Goal: Task Accomplishment & Management: Complete application form

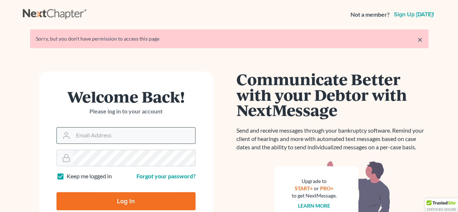
click at [83, 133] on input "Email Address" at bounding box center [134, 136] width 122 height 16
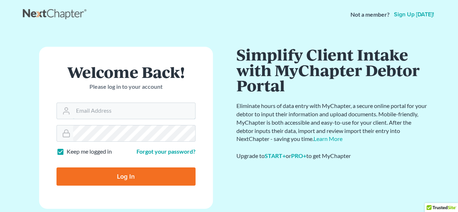
type input "[EMAIL_ADDRESS][DOMAIN_NAME]"
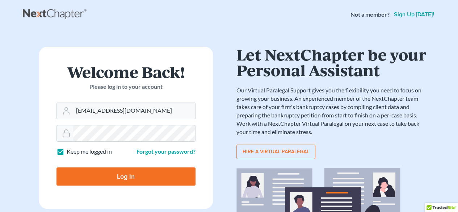
click at [120, 173] on input "Log In" at bounding box center [126, 176] width 139 height 18
type input "Thinking..."
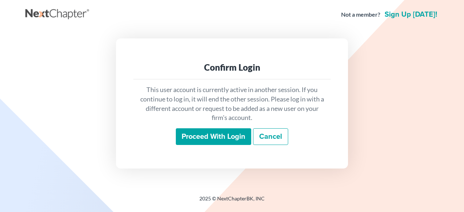
click at [219, 138] on input "Proceed with login" at bounding box center [213, 136] width 75 height 17
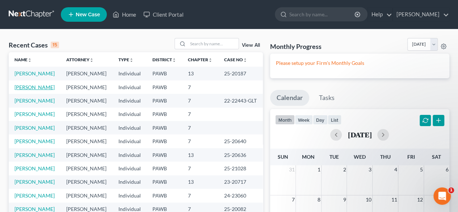
click at [32, 90] on link "[PERSON_NAME]" at bounding box center [34, 87] width 40 height 6
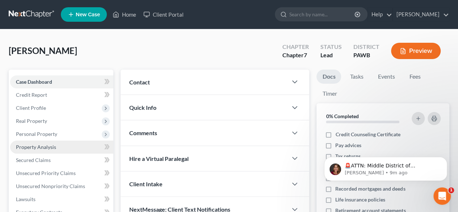
scroll to position [36, 0]
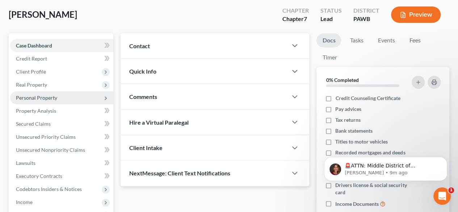
click at [42, 98] on span "Personal Property" at bounding box center [36, 98] width 41 height 6
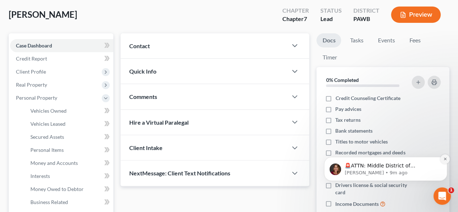
click at [445, 160] on icon "Dismiss notification" at bounding box center [446, 159] width 4 height 4
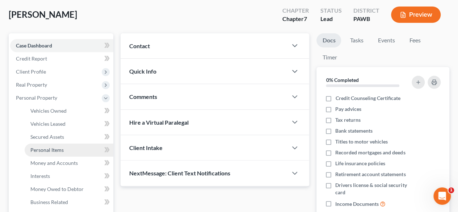
click at [64, 149] on link "Personal Items" at bounding box center [69, 150] width 89 height 13
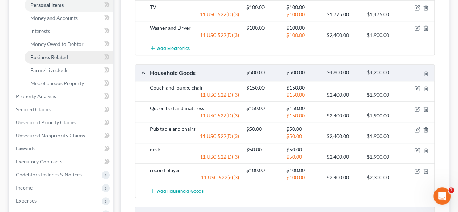
scroll to position [145, 0]
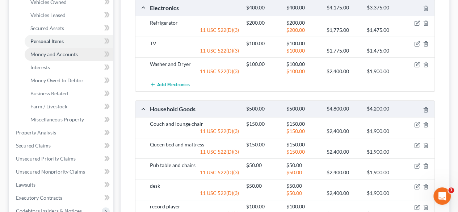
click at [54, 55] on span "Money and Accounts" at bounding box center [53, 54] width 47 height 6
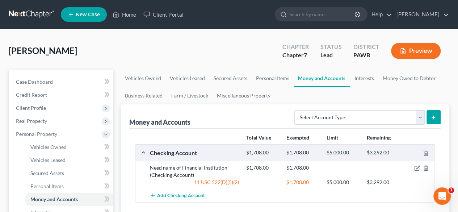
scroll to position [36, 0]
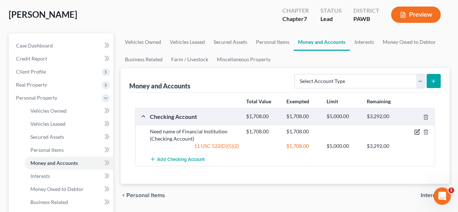
click at [418, 131] on icon "button" at bounding box center [418, 132] width 6 height 6
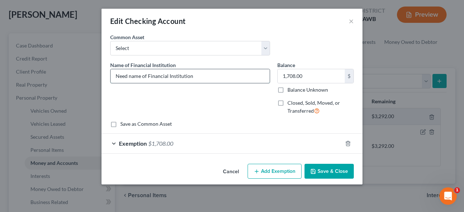
click at [211, 73] on input "Need name of Financial Institution" at bounding box center [190, 76] width 159 height 14
type input "N"
type input "Huntington Bank"
click at [323, 174] on button "Save & Close" at bounding box center [328, 171] width 49 height 15
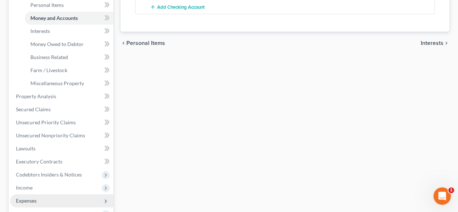
scroll to position [290, 0]
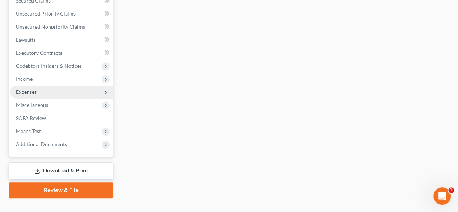
click at [30, 94] on span "Expenses" at bounding box center [26, 92] width 21 height 6
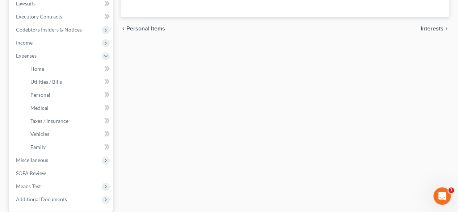
scroll to position [232, 0]
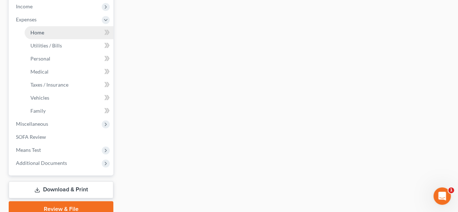
click at [48, 32] on link "Home" at bounding box center [69, 32] width 89 height 13
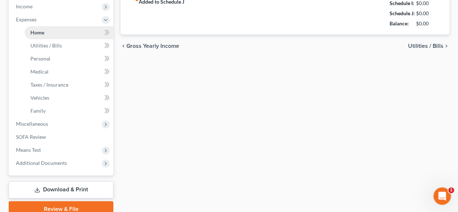
type input "0.00"
radio input "true"
type input "0.00"
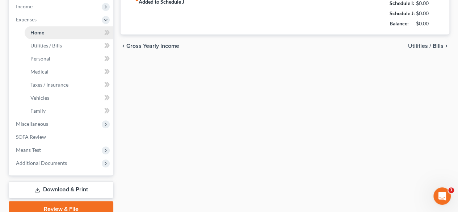
type input "0.00"
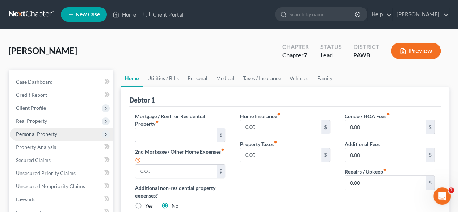
click at [25, 133] on span "Personal Property" at bounding box center [36, 134] width 41 height 6
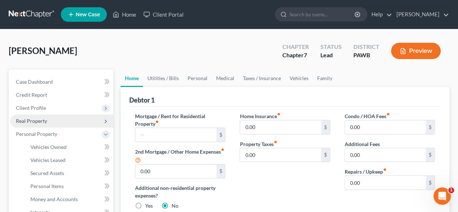
click at [32, 119] on span "Real Property" at bounding box center [31, 121] width 31 height 6
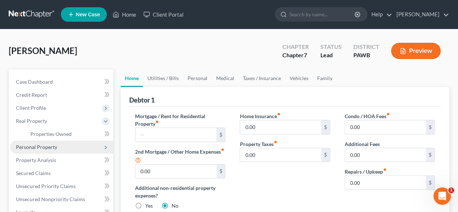
click at [36, 145] on span "Personal Property" at bounding box center [36, 147] width 41 height 6
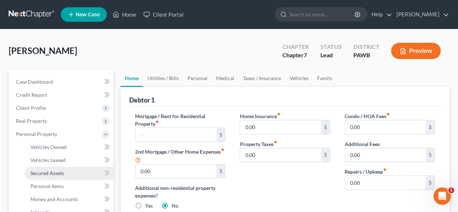
click at [49, 172] on span "Secured Assets" at bounding box center [47, 173] width 34 height 6
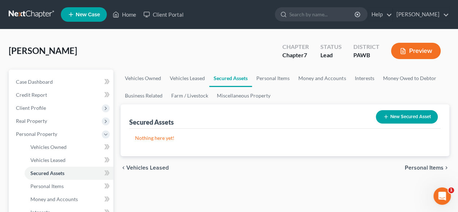
scroll to position [36, 0]
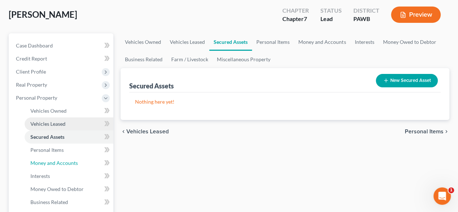
click at [59, 161] on span "Money and Accounts" at bounding box center [53, 163] width 47 height 6
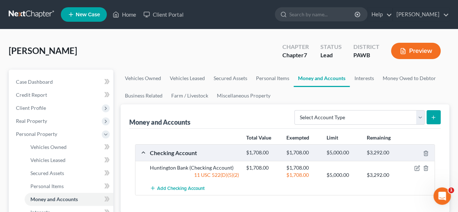
scroll to position [72, 0]
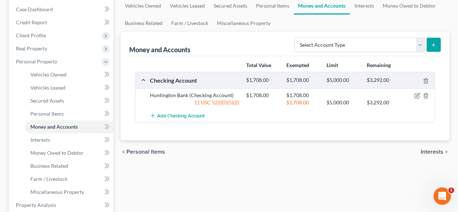
click at [431, 150] on span "Interests" at bounding box center [432, 152] width 23 height 6
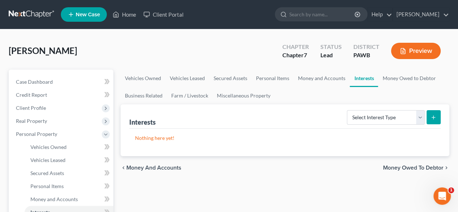
scroll to position [72, 0]
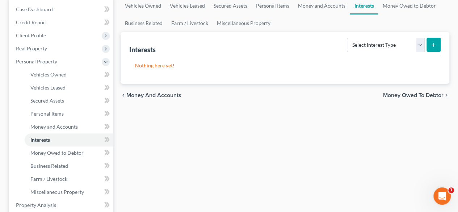
click at [402, 97] on span "Money Owed to Debtor" at bounding box center [413, 95] width 61 height 6
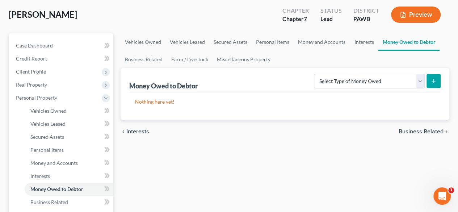
scroll to position [109, 0]
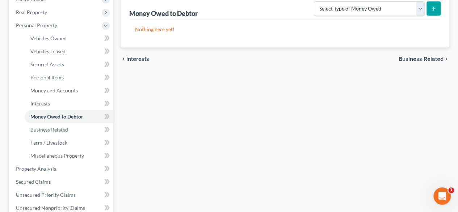
click at [419, 60] on span "Business Related" at bounding box center [421, 59] width 45 height 6
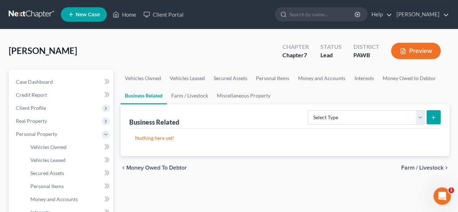
scroll to position [36, 0]
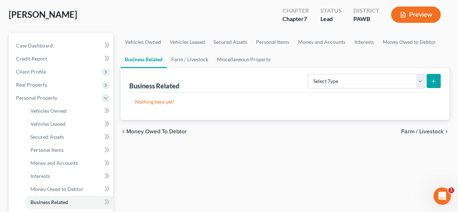
click at [418, 129] on span "Farm / Livestock" at bounding box center [423, 132] width 42 height 6
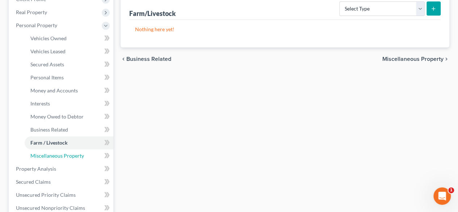
scroll to position [145, 0]
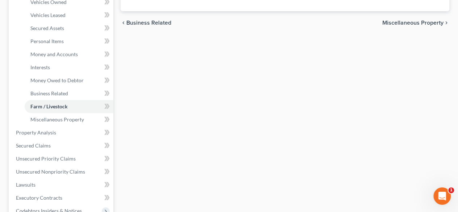
click at [409, 22] on span "Miscellaneous Property" at bounding box center [413, 23] width 61 height 6
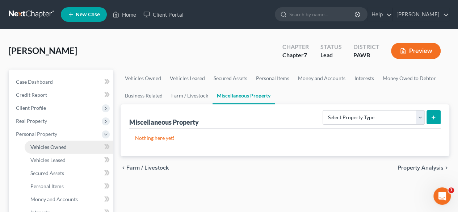
scroll to position [36, 0]
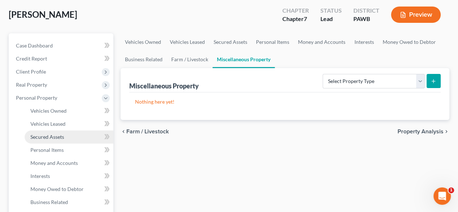
click at [59, 135] on span "Secured Assets" at bounding box center [47, 137] width 34 height 6
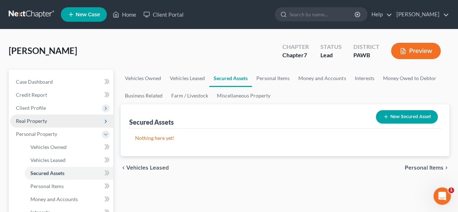
click at [35, 121] on span "Real Property" at bounding box center [31, 121] width 31 height 6
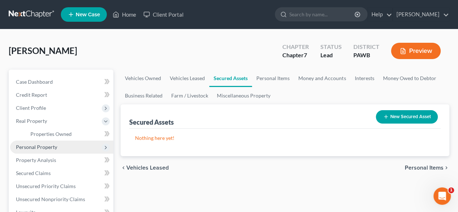
click at [51, 146] on span "Personal Property" at bounding box center [36, 147] width 41 height 6
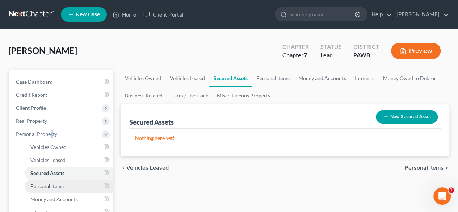
scroll to position [36, 0]
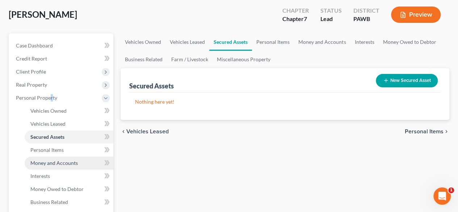
click at [62, 161] on span "Money and Accounts" at bounding box center [53, 163] width 47 height 6
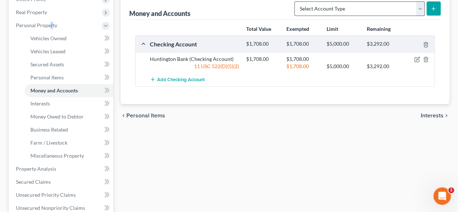
scroll to position [36, 0]
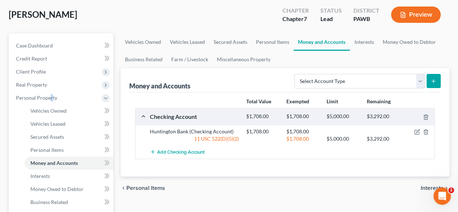
click at [434, 80] on icon "submit" at bounding box center [434, 81] width 6 height 6
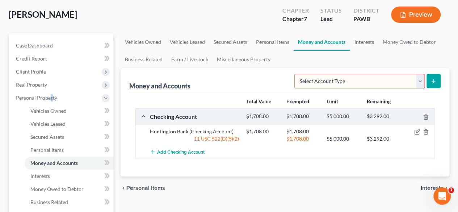
click at [422, 81] on select "Select Account Type Brokerage Cash on Hand Certificates of Deposit Checking Acc…" at bounding box center [360, 81] width 130 height 14
drag, startPoint x: 412, startPoint y: 190, endPoint x: 416, endPoint y: 188, distance: 5.0
click at [412, 190] on div "chevron_left Personal Items Interests chevron_right" at bounding box center [285, 188] width 329 height 23
click at [428, 188] on span "Interests" at bounding box center [432, 188] width 23 height 6
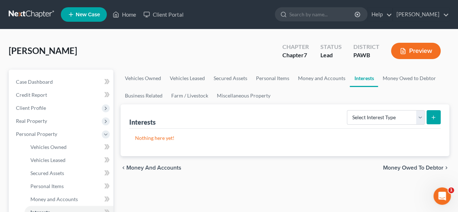
click at [438, 117] on button "submit" at bounding box center [434, 117] width 14 height 14
click at [422, 116] on select "Select Interest Type 401K Annuity Bond Education IRA Government Bond Government…" at bounding box center [386, 117] width 78 height 14
click at [348, 110] on select "Select Interest Type 401K Annuity Bond Education IRA Government Bond Government…" at bounding box center [386, 117] width 78 height 14
click at [420, 118] on select "Select Interest Type 401K Annuity Bond Education IRA Government Bond Government…" at bounding box center [386, 117] width 78 height 14
select select "whole_life_insurance"
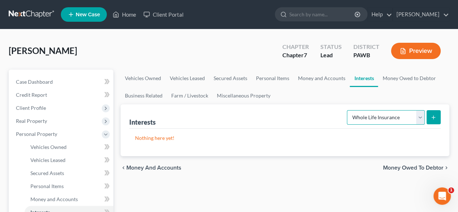
click at [348, 110] on select "Select Interest Type 401K Annuity Bond Education IRA Government Bond Government…" at bounding box center [386, 117] width 78 height 14
click at [432, 116] on icon "submit" at bounding box center [434, 118] width 6 height 6
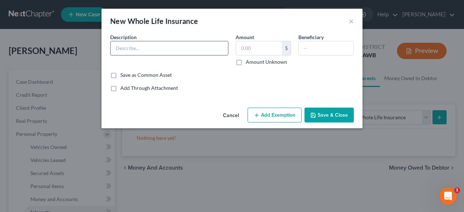
click at [151, 50] on input "text" at bounding box center [169, 48] width 117 height 14
type input "Employer Provided"
click at [323, 45] on input "text" at bounding box center [326, 48] width 55 height 14
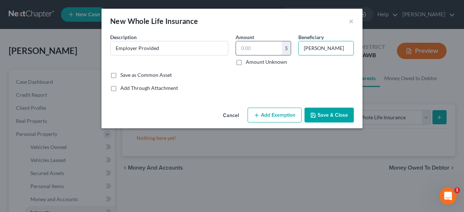
type input "[PERSON_NAME]"
click at [270, 46] on input "text" at bounding box center [259, 48] width 46 height 14
type input "1.00"
click at [246, 61] on label "Amount Unknown" at bounding box center [266, 61] width 41 height 7
click at [249, 61] on input "Amount Unknown" at bounding box center [251, 60] width 5 height 5
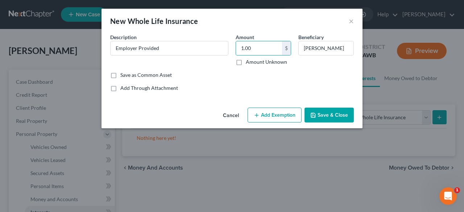
checkbox input "true"
click at [320, 113] on button "Save & Close" at bounding box center [328, 115] width 49 height 15
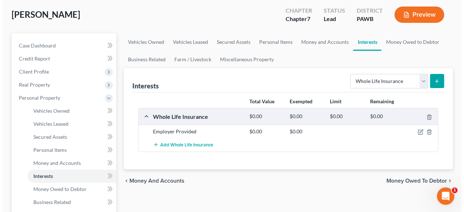
scroll to position [109, 0]
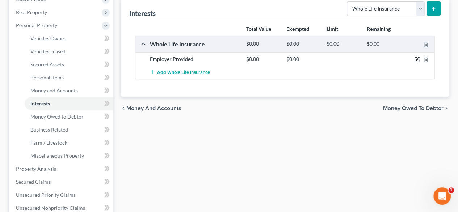
click at [418, 60] on icon "button" at bounding box center [418, 60] width 6 height 6
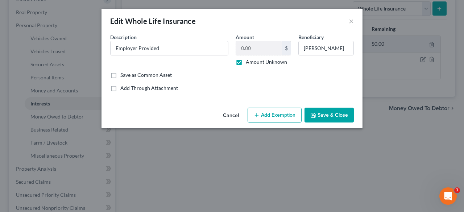
click at [267, 117] on button "Add Exemption" at bounding box center [275, 115] width 54 height 15
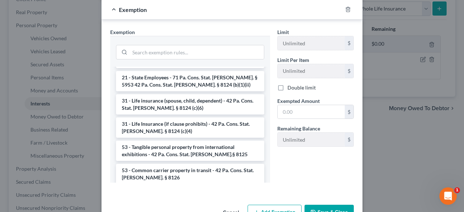
scroll to position [422, 0]
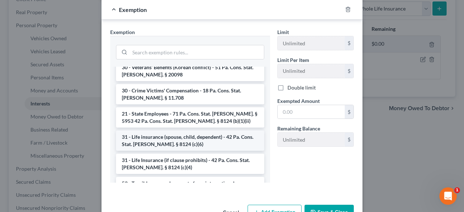
click at [196, 130] on li "31 - Life insurance (spouse, child, dependent) - 42 Pa. Cons. Stat. [PERSON_NAM…" at bounding box center [190, 140] width 148 height 20
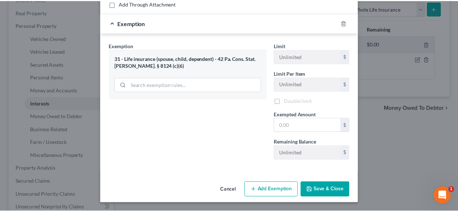
scroll to position [84, 0]
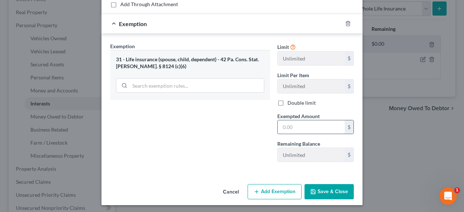
click at [293, 125] on input "text" at bounding box center [311, 127] width 67 height 14
type input "1.00"
click at [323, 189] on button "Save & Close" at bounding box center [328, 191] width 49 height 15
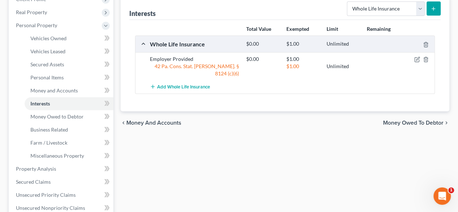
click at [410, 120] on span "Money Owed to Debtor" at bounding box center [413, 123] width 61 height 6
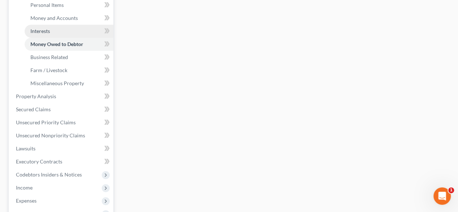
scroll to position [217, 0]
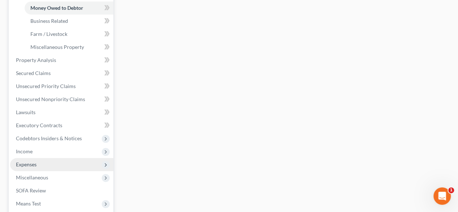
click at [25, 164] on span "Expenses" at bounding box center [26, 164] width 21 height 6
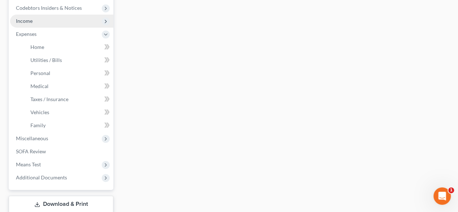
click at [24, 20] on span "Income" at bounding box center [24, 21] width 17 height 6
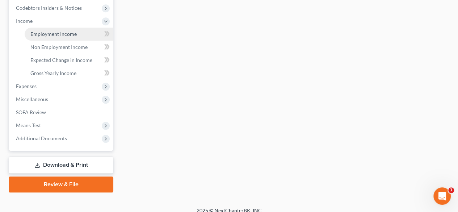
click at [42, 33] on span "Employment Income" at bounding box center [53, 34] width 46 height 6
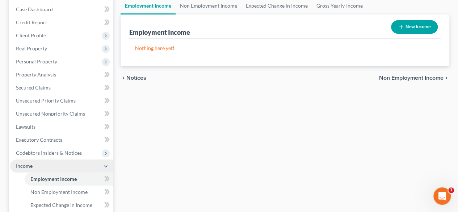
scroll to position [109, 0]
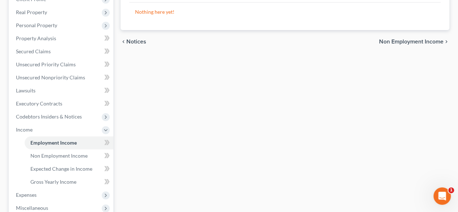
click at [397, 42] on span "Non Employment Income" at bounding box center [411, 42] width 65 height 6
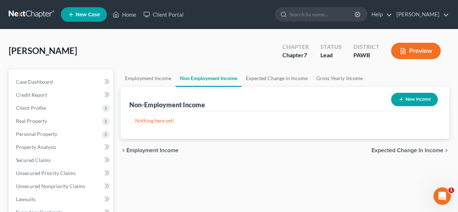
click at [401, 150] on span "Expected Change in Income" at bounding box center [408, 151] width 72 height 6
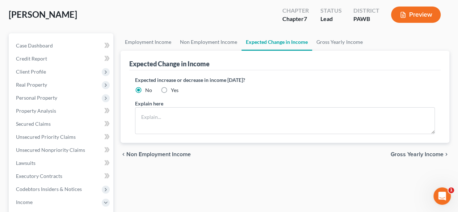
scroll to position [109, 0]
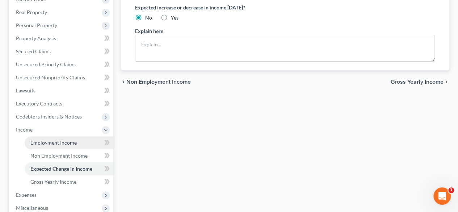
click at [55, 141] on span "Employment Income" at bounding box center [53, 143] width 46 height 6
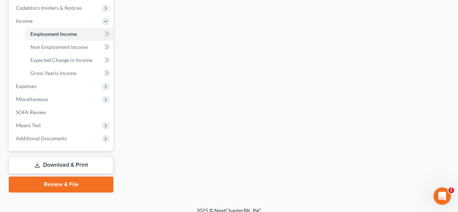
scroll to position [224, 0]
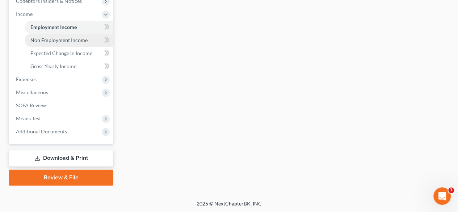
click at [67, 38] on span "Non Employment Income" at bounding box center [58, 40] width 57 height 6
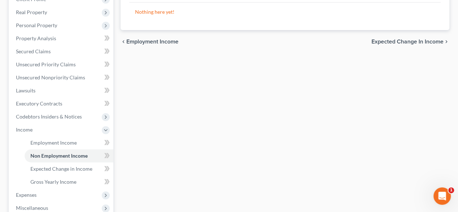
scroll to position [145, 0]
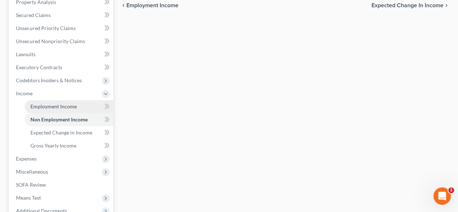
click at [70, 108] on span "Employment Income" at bounding box center [53, 106] width 46 height 6
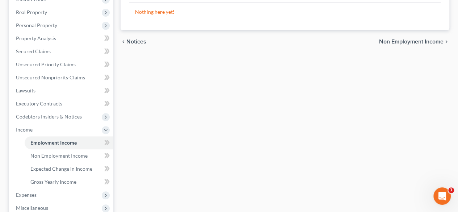
scroll to position [217, 0]
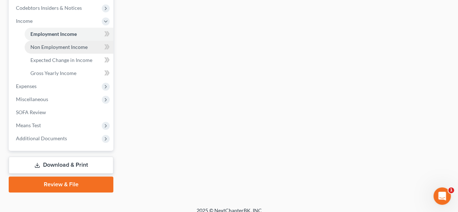
click at [66, 47] on span "Non Employment Income" at bounding box center [58, 47] width 57 height 6
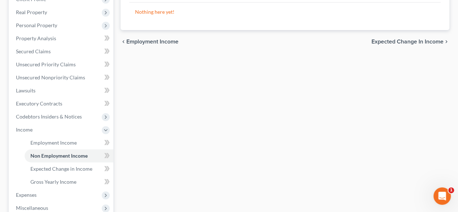
scroll to position [181, 0]
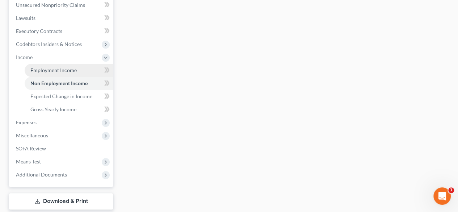
click at [79, 71] on link "Employment Income" at bounding box center [69, 70] width 89 height 13
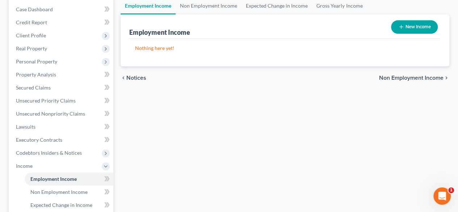
scroll to position [109, 0]
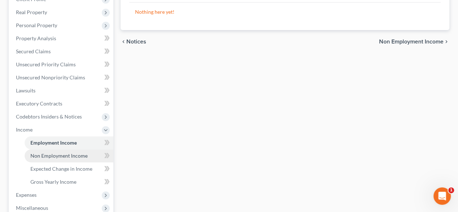
click at [44, 155] on span "Non Employment Income" at bounding box center [58, 156] width 57 height 6
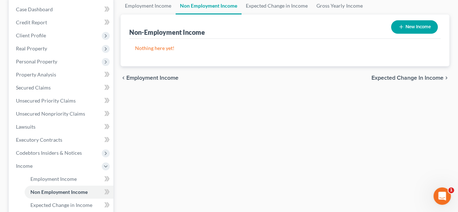
scroll to position [109, 0]
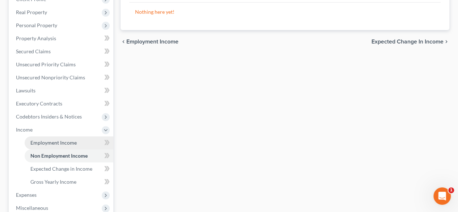
click at [61, 143] on span "Employment Income" at bounding box center [53, 143] width 46 height 6
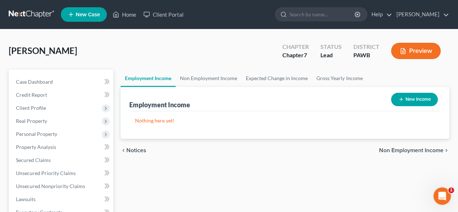
click at [418, 99] on button "New Income" at bounding box center [414, 99] width 47 height 13
select select "0"
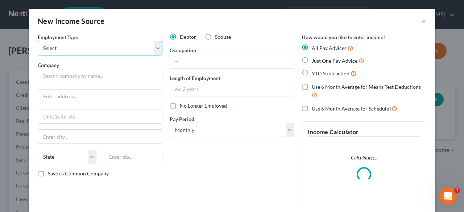
click at [108, 51] on select "Select Full or [DEMOGRAPHIC_DATA] Employment Self Employment" at bounding box center [100, 48] width 125 height 14
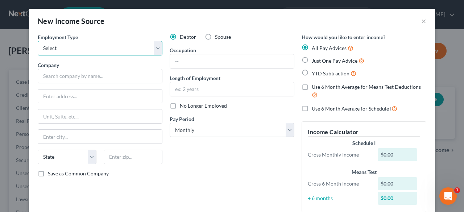
select select "0"
click at [38, 41] on select "Select Full or [DEMOGRAPHIC_DATA] Employment Self Employment" at bounding box center [100, 48] width 125 height 14
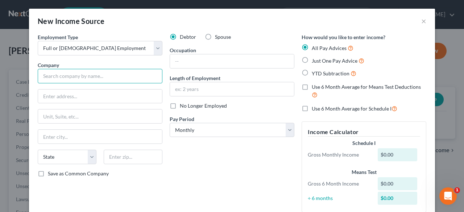
click at [54, 77] on input "text" at bounding box center [100, 76] width 125 height 14
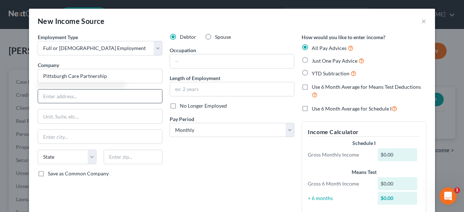
click at [59, 98] on input "text" at bounding box center [100, 97] width 124 height 14
type input "Pittsburgh Care Partnership"
type input "[STREET_ADDRESS]"
click at [51, 137] on input "text" at bounding box center [100, 137] width 124 height 14
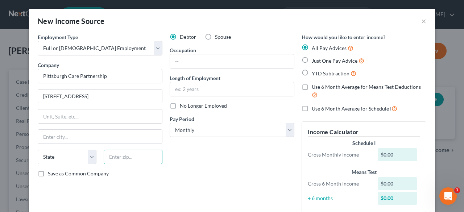
click at [124, 154] on input "text" at bounding box center [133, 157] width 59 height 14
type input "15221"
type input "[GEOGRAPHIC_DATA]"
select select "39"
click at [53, 135] on input "[GEOGRAPHIC_DATA]" at bounding box center [100, 137] width 124 height 14
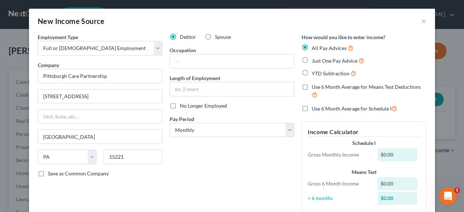
click at [202, 175] on div "Debtor Spouse Occupation Length of Employment No Longer Employed Pay Period * S…" at bounding box center [232, 125] width 132 height 185
click at [177, 61] on input "text" at bounding box center [232, 61] width 124 height 14
click at [191, 177] on div "Debtor Spouse Occupation Length of Employment No Longer Employed Pay Period * S…" at bounding box center [232, 125] width 132 height 185
click at [184, 62] on input "text" at bounding box center [232, 61] width 124 height 14
click at [286, 131] on select "Select Monthly Twice Monthly Every Other Week Weekly" at bounding box center [232, 130] width 125 height 14
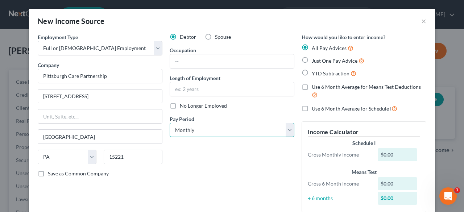
select select "1"
click at [170, 123] on select "Select Monthly Twice Monthly Every Other Week Weekly" at bounding box center [232, 130] width 125 height 14
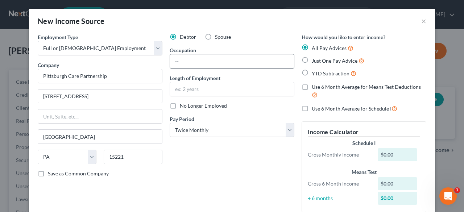
click at [183, 60] on input "text" at bounding box center [232, 61] width 124 height 14
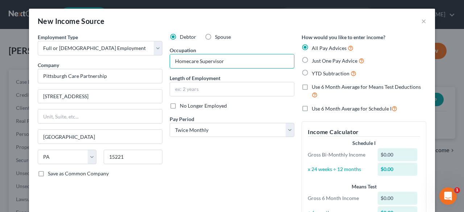
scroll to position [36, 0]
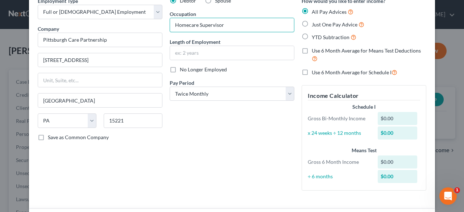
type input "Homecare Supervisor"
click at [312, 24] on label "Just One Pay Advice" at bounding box center [338, 24] width 53 height 8
click at [315, 24] on input "Just One Pay Advice" at bounding box center [317, 22] width 5 height 5
radio input "true"
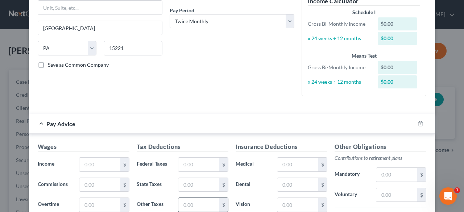
scroll to position [181, 0]
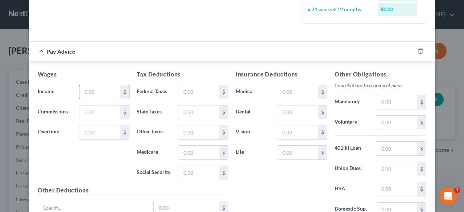
click at [105, 94] on input "text" at bounding box center [99, 92] width 41 height 14
click at [49, 145] on div "Wages Income * $ Commissions $ Overtime $" at bounding box center [83, 128] width 99 height 116
click at [87, 94] on input "text" at bounding box center [99, 92] width 41 height 14
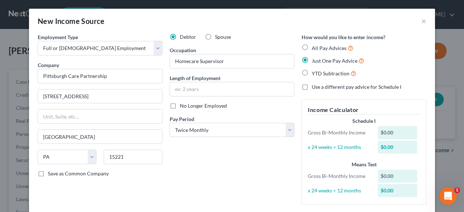
scroll to position [72, 0]
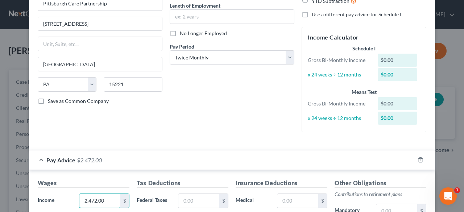
type input "2,472.00"
click at [244, 121] on div "Debtor Spouse Occupation Homecare Supervisor Length of Employment No Longer Emp…" at bounding box center [232, 49] width 132 height 177
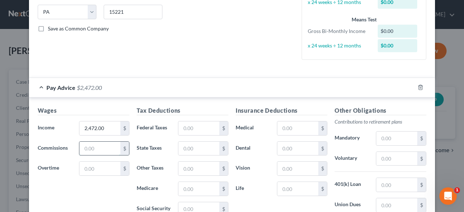
click at [101, 146] on input "text" at bounding box center [99, 149] width 41 height 14
click at [202, 123] on input "text" at bounding box center [198, 128] width 41 height 14
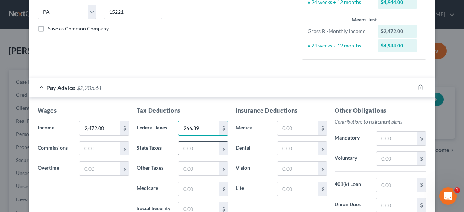
type input "266.39"
drag, startPoint x: 191, startPoint y: 150, endPoint x: 188, endPoint y: 151, distance: 3.8
click at [190, 151] on input "text" at bounding box center [198, 149] width 41 height 14
type input "84.11"
click at [195, 163] on input "text" at bounding box center [198, 169] width 41 height 14
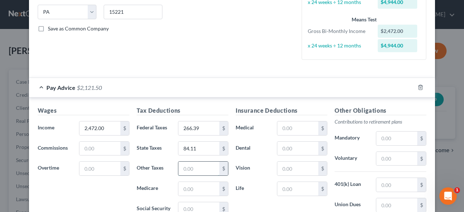
click at [191, 167] on input "text" at bounding box center [198, 169] width 41 height 14
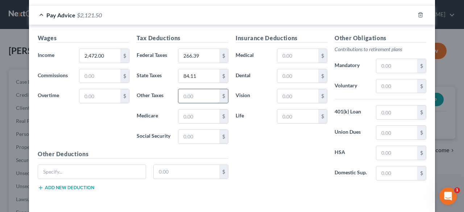
click at [181, 93] on input "text" at bounding box center [198, 96] width 41 height 14
type input "26.77"
click at [186, 114] on input "text" at bounding box center [198, 116] width 41 height 14
type input "38.82"
click at [190, 132] on input "text" at bounding box center [198, 137] width 41 height 14
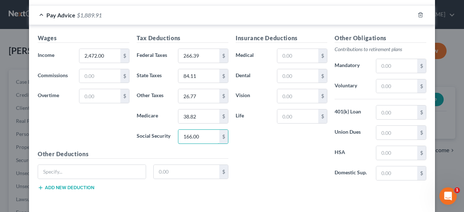
type input "166.00"
click at [244, 140] on div "Insurance Deductions Medical $ Dental $ Vision $ Life $" at bounding box center [281, 110] width 99 height 153
click at [293, 53] on input "text" at bounding box center [297, 56] width 41 height 14
click at [279, 75] on input "text" at bounding box center [297, 76] width 41 height 14
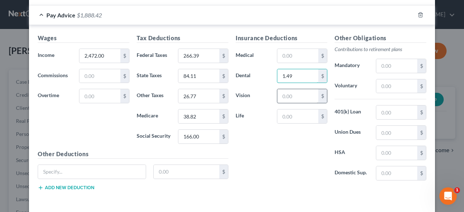
type input "1.49"
click at [282, 93] on input "text" at bounding box center [297, 96] width 41 height 14
type input "1.74"
click at [285, 111] on input "text" at bounding box center [297, 116] width 41 height 14
click at [285, 56] on input "text" at bounding box center [297, 56] width 41 height 14
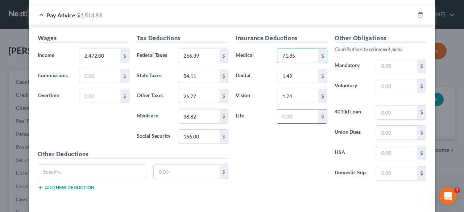
type input "71.85"
click at [291, 111] on input "text" at bounding box center [297, 116] width 41 height 14
click at [200, 78] on input "84.11" at bounding box center [198, 76] width 41 height 14
type input "85.65"
click at [297, 116] on input "text" at bounding box center [297, 116] width 41 height 14
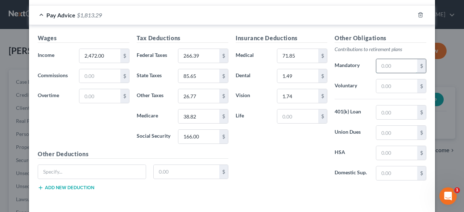
click at [393, 67] on input "text" at bounding box center [396, 66] width 41 height 14
click at [382, 82] on input "text" at bounding box center [396, 86] width 41 height 14
click at [383, 67] on input "text" at bounding box center [396, 66] width 41 height 14
click at [379, 111] on input "text" at bounding box center [396, 112] width 41 height 14
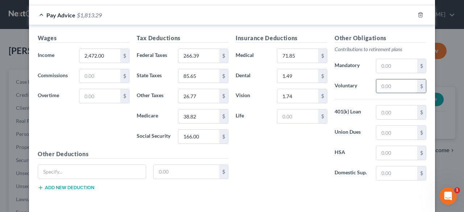
click at [382, 84] on input "text" at bounding box center [396, 86] width 41 height 14
click at [50, 172] on input "text" at bounding box center [92, 172] width 108 height 14
type input "Short Term Disability"
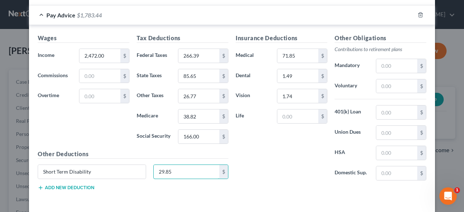
type input "29.85"
drag, startPoint x: 259, startPoint y: 173, endPoint x: 255, endPoint y: 173, distance: 3.6
click at [258, 173] on div "Insurance Deductions Medical 71.85 $ Dental 1.49 $ Vision 1.74 $ Life $" at bounding box center [281, 110] width 99 height 153
click at [295, 111] on input "text" at bounding box center [297, 116] width 41 height 14
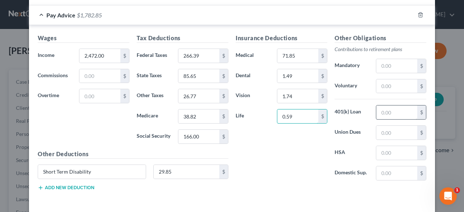
type input "0.59"
click at [394, 110] on input "text" at bounding box center [396, 112] width 41 height 14
type input "82.56"
click at [391, 138] on div "$" at bounding box center [401, 132] width 50 height 14
click at [323, 145] on div "Insurance Deductions Medical 71.85 $ Dental 1.49 $ Vision 1.74 $ Life 0.59 $" at bounding box center [281, 110] width 99 height 153
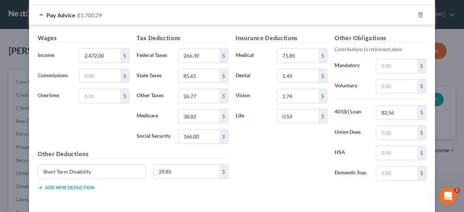
scroll to position [245, 0]
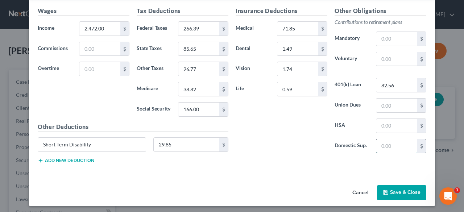
click at [382, 143] on input "text" at bounding box center [396, 146] width 41 height 14
drag, startPoint x: 390, startPoint y: 191, endPoint x: 286, endPoint y: 146, distance: 113.1
click at [388, 190] on button "Save & Close" at bounding box center [401, 192] width 49 height 15
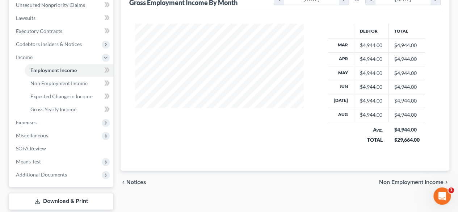
scroll to position [224, 0]
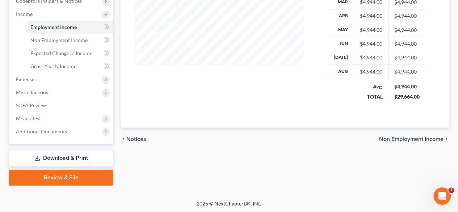
click at [389, 138] on span "Non Employment Income" at bounding box center [411, 139] width 65 height 6
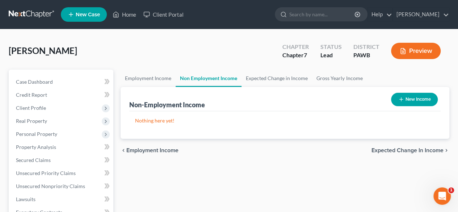
click at [413, 151] on span "Expected Change in Income" at bounding box center [408, 151] width 72 height 6
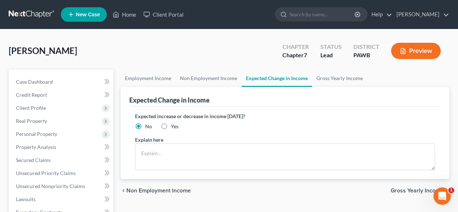
scroll to position [72, 0]
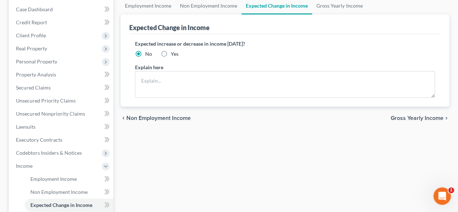
click at [410, 119] on span "Gross Yearly Income" at bounding box center [417, 118] width 53 height 6
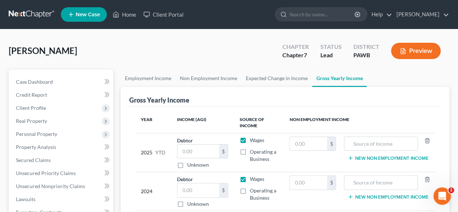
scroll to position [72, 0]
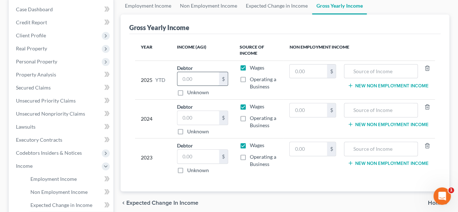
click at [201, 74] on input "text" at bounding box center [198, 79] width 41 height 14
click at [203, 155] on input "text" at bounding box center [198, 157] width 41 height 14
type input "27,902.00"
click at [196, 114] on input "text" at bounding box center [198, 118] width 41 height 14
click at [199, 80] on input "text" at bounding box center [198, 79] width 41 height 14
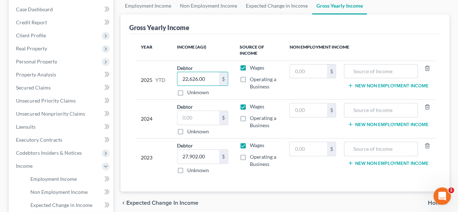
type input "22,626.00"
click at [238, 90] on td "Wages Operating a Business" at bounding box center [259, 80] width 50 height 39
click at [192, 113] on input "text" at bounding box center [198, 118] width 41 height 14
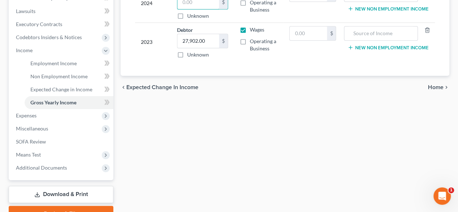
scroll to position [224, 0]
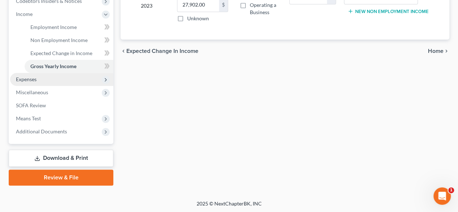
click at [28, 80] on span "Expenses" at bounding box center [26, 79] width 21 height 6
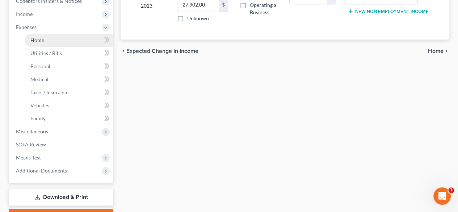
click at [43, 39] on span "Home" at bounding box center [37, 40] width 14 height 6
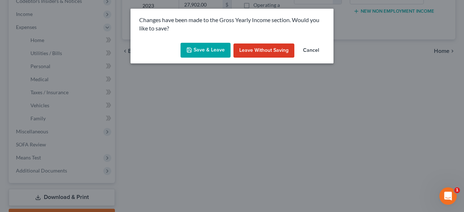
click at [214, 51] on button "Save & Leave" at bounding box center [205, 50] width 50 height 15
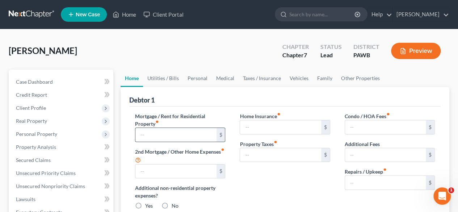
click at [155, 133] on input "text" at bounding box center [176, 135] width 81 height 14
type input "0.00"
radio input "true"
type input "0.00"
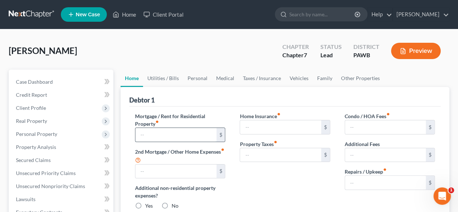
type input "0.00"
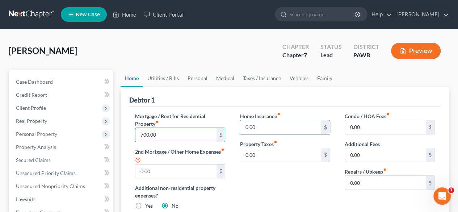
type input "700.00"
click at [255, 123] on input "0.00" at bounding box center [280, 127] width 81 height 14
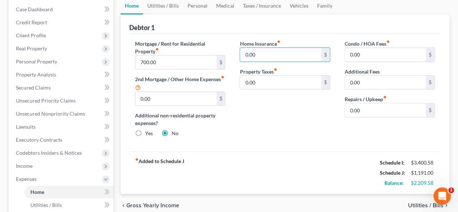
scroll to position [145, 0]
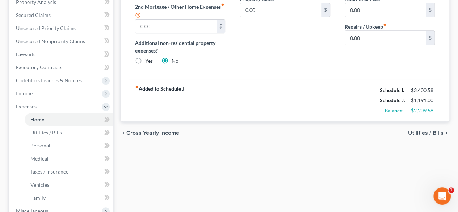
click at [425, 132] on span "Utilities / Bills" at bounding box center [426, 133] width 36 height 6
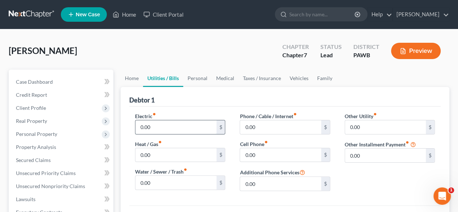
click at [160, 129] on input "0.00" at bounding box center [176, 127] width 81 height 14
type input "280.00"
click at [160, 151] on input "0.00" at bounding box center [176, 155] width 81 height 14
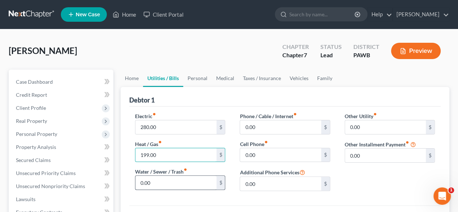
type input "199.00"
click at [156, 182] on input "0.00" at bounding box center [176, 183] width 81 height 14
type input "33.50"
click at [258, 128] on input "0.00" at bounding box center [280, 127] width 81 height 14
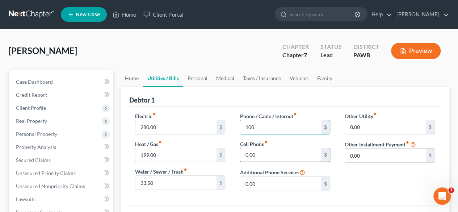
type input "100.00"
click at [278, 150] on input "0.00" at bounding box center [280, 155] width 81 height 14
type input "100.00"
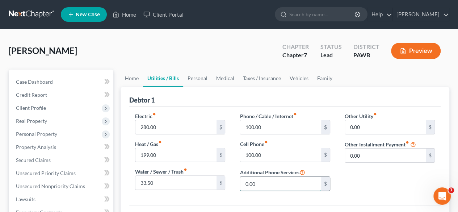
click at [263, 181] on input "0.00" at bounding box center [280, 184] width 81 height 14
type input "20.00"
click at [378, 123] on input "0.00" at bounding box center [385, 127] width 81 height 14
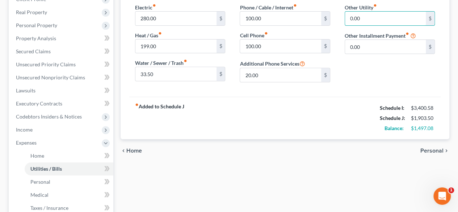
scroll to position [36, 0]
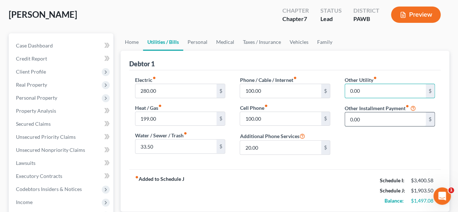
click at [370, 119] on input "0.00" at bounding box center [385, 119] width 81 height 14
type input "375.00"
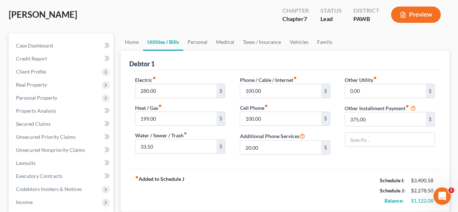
click at [406, 148] on div "Other Utility fiber_manual_record 0.00 $ Other Installment Payment fiber_manual…" at bounding box center [390, 118] width 105 height 84
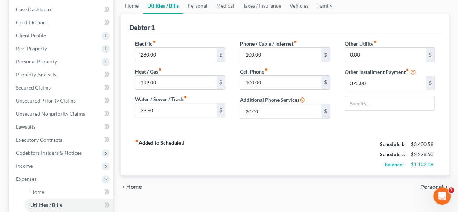
click at [425, 187] on span "Personal" at bounding box center [432, 187] width 23 height 6
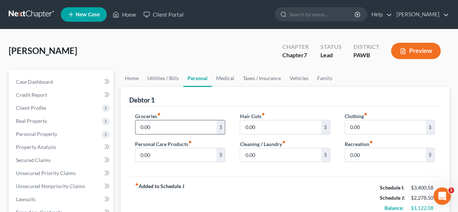
click at [161, 128] on input "0.00" at bounding box center [176, 127] width 81 height 14
type input "4"
type input "500.00"
click at [160, 149] on input "0.00" at bounding box center [176, 155] width 81 height 14
click at [160, 131] on input "500.00" at bounding box center [176, 127] width 81 height 14
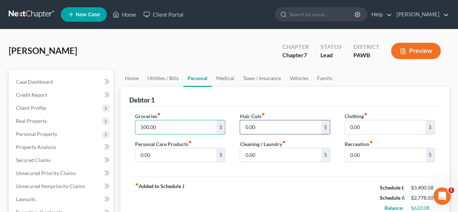
click at [262, 126] on input "0.00" at bounding box center [280, 127] width 81 height 14
type input "75.00"
click at [182, 156] on input "0.00" at bounding box center [176, 155] width 81 height 14
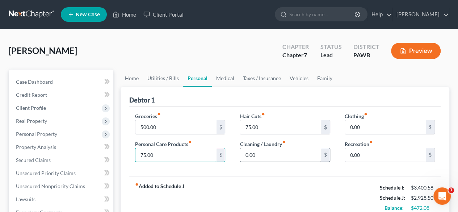
type input "75.00"
click at [263, 153] on input "0.00" at bounding box center [280, 155] width 81 height 14
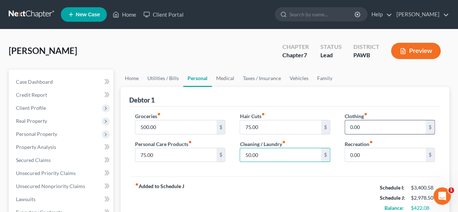
type input "50.00"
click at [366, 123] on input "0.00" at bounding box center [385, 127] width 81 height 14
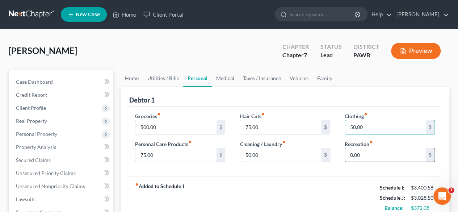
type input "50.00"
click at [364, 148] on input "0.00" at bounding box center [385, 155] width 81 height 14
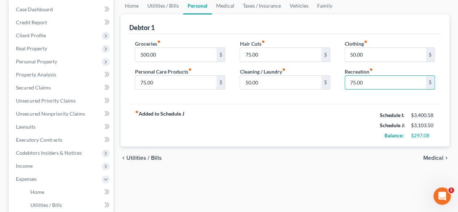
type input "75.00"
click at [432, 158] on span "Medical" at bounding box center [434, 158] width 20 height 6
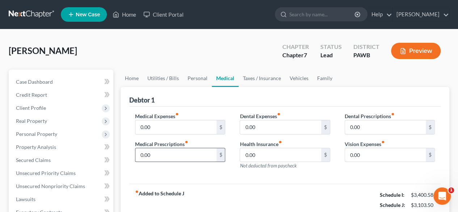
click at [170, 151] on input "0.00" at bounding box center [176, 155] width 81 height 14
type input "50.00"
click at [377, 177] on div "Medical Expenses fiber_manual_record 0.00 $ Medical Prescriptions fiber_manual_…" at bounding box center [285, 146] width 312 height 78
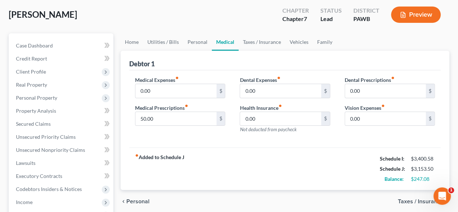
click at [135, 200] on span "Personal" at bounding box center [137, 202] width 23 height 6
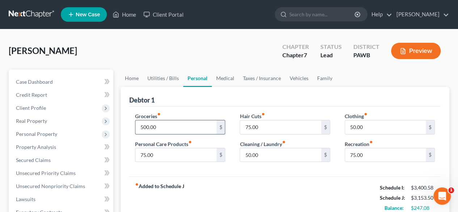
click at [169, 128] on input "500.00" at bounding box center [176, 127] width 81 height 14
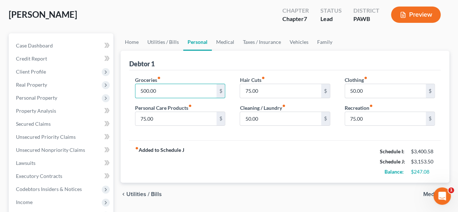
scroll to position [109, 0]
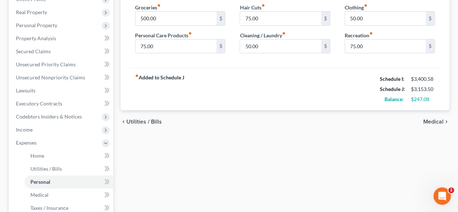
click at [436, 121] on span "Medical" at bounding box center [434, 122] width 20 height 6
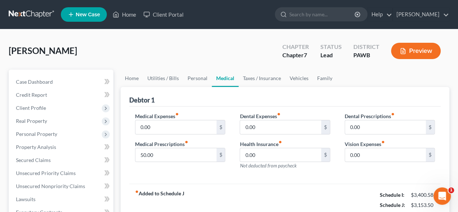
scroll to position [72, 0]
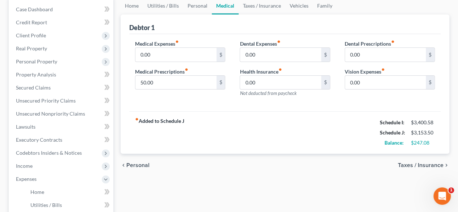
click at [428, 164] on span "Taxes / Insurance" at bounding box center [421, 165] width 46 height 6
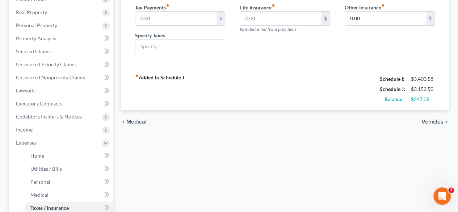
scroll to position [72, 0]
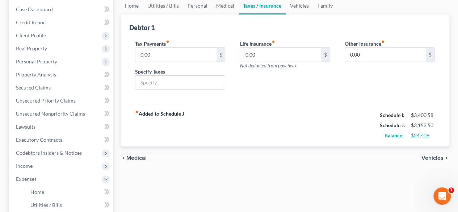
click at [436, 157] on span "Vehicles" at bounding box center [433, 158] width 22 height 6
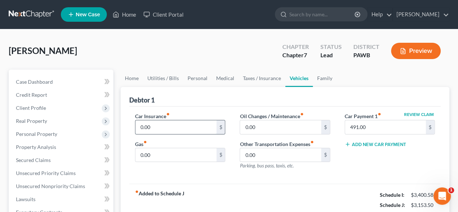
click at [157, 126] on input "0.00" at bounding box center [176, 127] width 81 height 14
drag, startPoint x: 168, startPoint y: 162, endPoint x: 167, endPoint y: 158, distance: 4.2
click at [168, 162] on div "Car Insurance fiber_manual_record 375.00 $ Gas fiber_manual_record 0.00 $" at bounding box center [180, 143] width 105 height 63
click at [165, 154] on input "0.00" at bounding box center [176, 155] width 81 height 14
click at [166, 124] on input "375.00" at bounding box center [176, 127] width 81 height 14
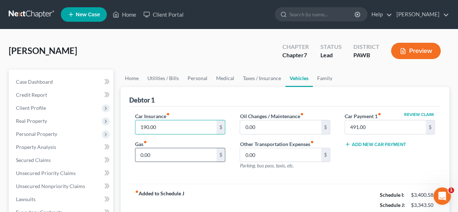
type input "190.00"
click at [164, 153] on input "0.00" at bounding box center [176, 155] width 81 height 14
type input "240.00"
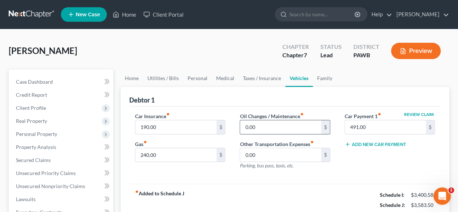
click at [278, 125] on input "0.00" at bounding box center [280, 127] width 81 height 14
type input "125.00"
click at [383, 161] on div "Review Claim Car Payment 1 fiber_manual_record 491.00 $ Add New Car Payment" at bounding box center [390, 143] width 105 height 63
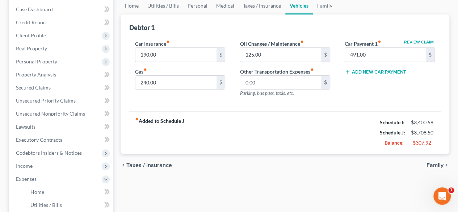
click at [140, 165] on span "Taxes / Insurance" at bounding box center [149, 165] width 46 height 6
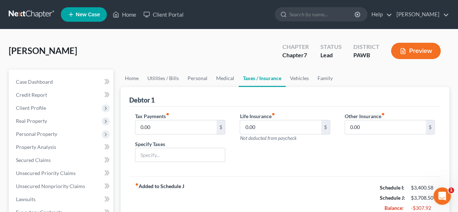
scroll to position [109, 0]
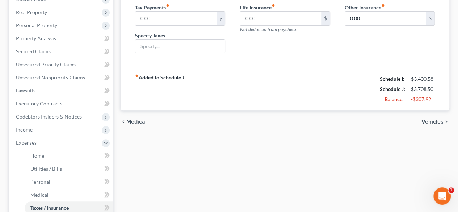
click at [138, 123] on span "Medical" at bounding box center [136, 122] width 20 height 6
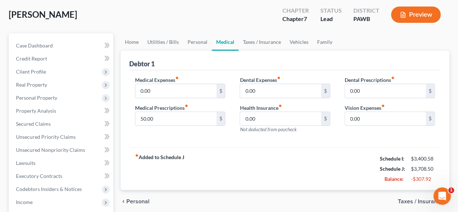
scroll to position [109, 0]
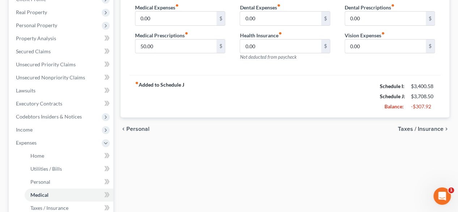
click at [139, 128] on span "Personal" at bounding box center [137, 129] width 23 height 6
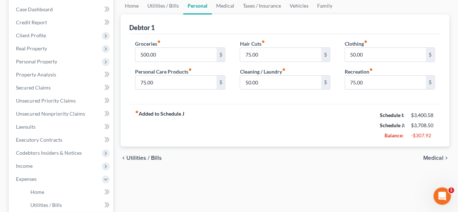
scroll to position [109, 0]
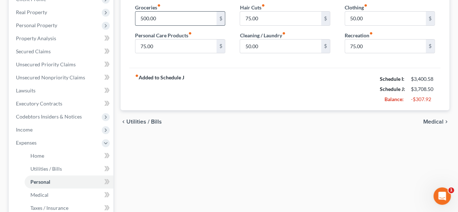
click at [169, 16] on input "500.00" at bounding box center [176, 19] width 81 height 14
type input "350.00"
click at [431, 121] on span "Medical" at bounding box center [434, 122] width 20 height 6
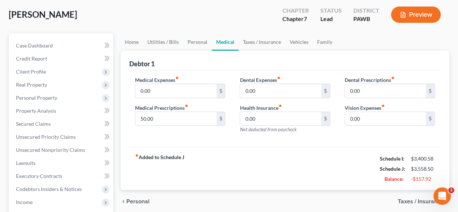
scroll to position [109, 0]
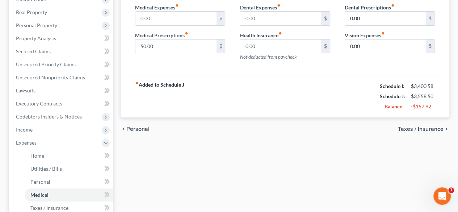
click at [415, 129] on span "Taxes / Insurance" at bounding box center [421, 129] width 46 height 6
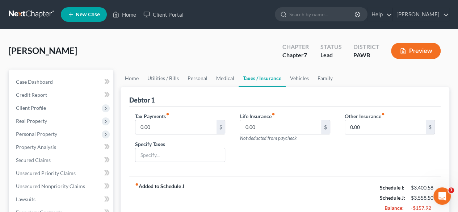
scroll to position [72, 0]
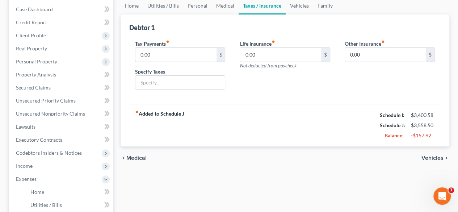
click at [427, 157] on span "Vehicles" at bounding box center [433, 158] width 22 height 6
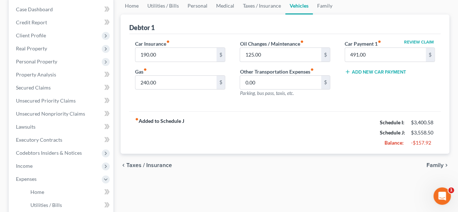
scroll to position [109, 0]
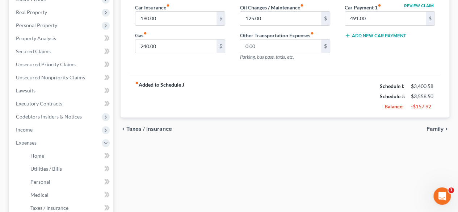
click at [433, 127] on span "Family" at bounding box center [435, 129] width 17 height 6
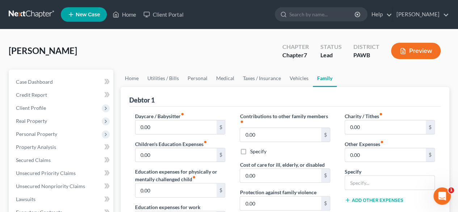
scroll to position [72, 0]
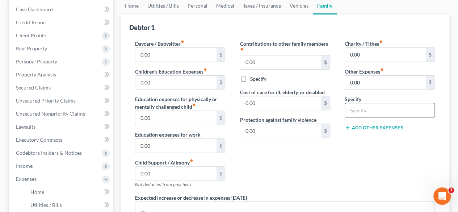
click at [371, 107] on input "text" at bounding box center [390, 110] width 90 height 14
type input "Veterinary expenses & Food"
click at [378, 126] on button "Add Other Expenses" at bounding box center [374, 128] width 59 height 6
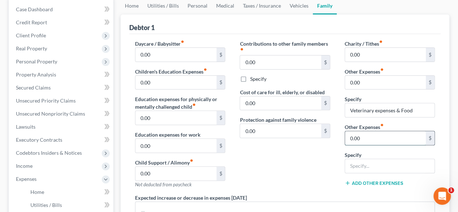
click at [390, 136] on input "0.00" at bounding box center [385, 138] width 81 height 14
type input "120.00"
click at [285, 172] on div "Contributions to other family members fiber_manual_record 0.00 $ Specify Cost o…" at bounding box center [285, 117] width 105 height 154
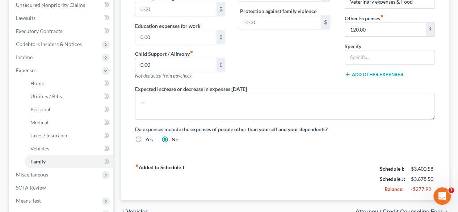
scroll to position [217, 0]
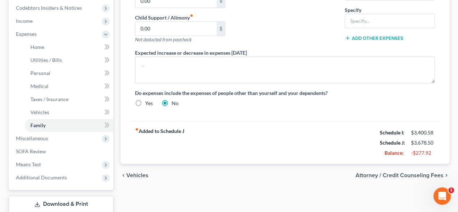
click at [403, 173] on span "Attorney / Credit Counseling Fees" at bounding box center [400, 176] width 88 height 6
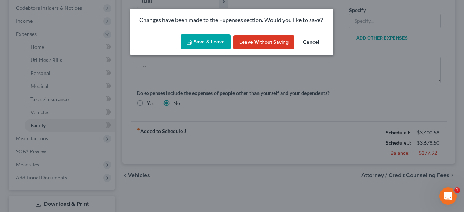
click at [202, 40] on button "Save & Leave" at bounding box center [205, 41] width 50 height 15
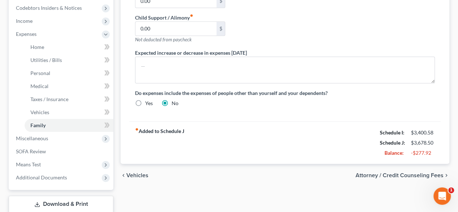
select select "0"
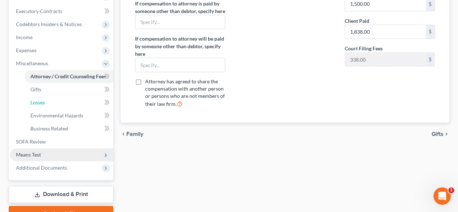
scroll to position [237, 0]
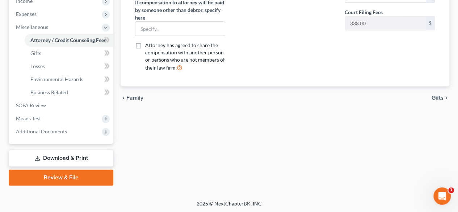
click at [72, 177] on link "Review & File" at bounding box center [61, 178] width 105 height 16
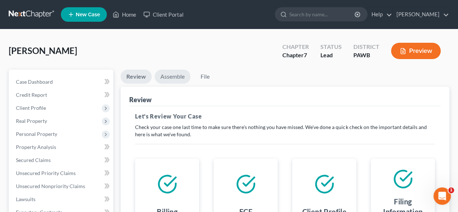
click at [175, 76] on link "Assemble" at bounding box center [173, 77] width 36 height 14
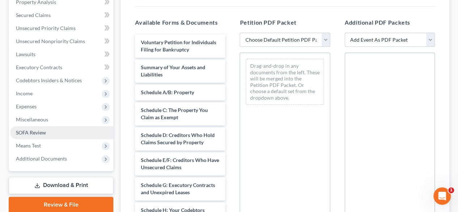
scroll to position [217, 0]
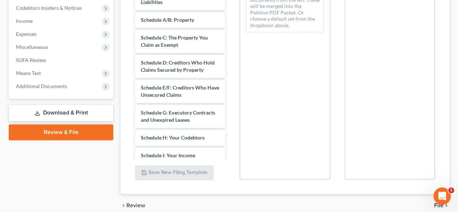
click at [67, 111] on link "Download & Print" at bounding box center [61, 112] width 105 height 17
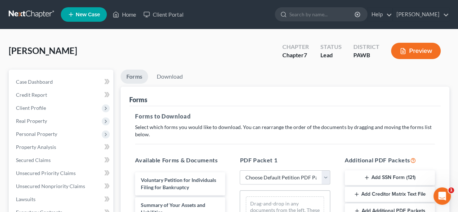
scroll to position [72, 0]
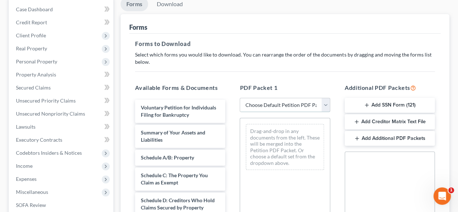
click at [325, 105] on select "Choose Default Petition PDF Packet Complete Bankruptcy Petition (all forms and …" at bounding box center [285, 105] width 90 height 14
select select "0"
click at [240, 98] on select "Choose Default Petition PDF Packet Complete Bankruptcy Petition (all forms and …" at bounding box center [285, 105] width 90 height 14
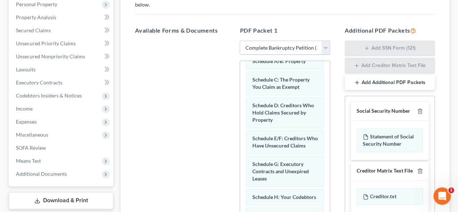
scroll to position [0, 0]
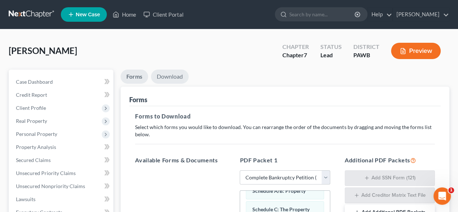
click at [173, 76] on link "Download" at bounding box center [170, 77] width 38 height 14
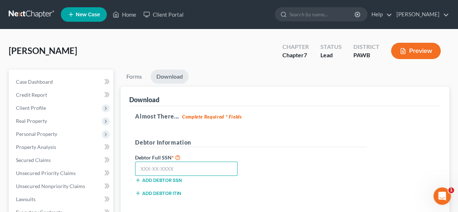
click at [142, 169] on input "text" at bounding box center [186, 169] width 103 height 14
type input "177-68-1924"
click at [320, 176] on div "Debtor Full SSN * 177-68-1924 Add debtor SSN" at bounding box center [251, 171] width 239 height 36
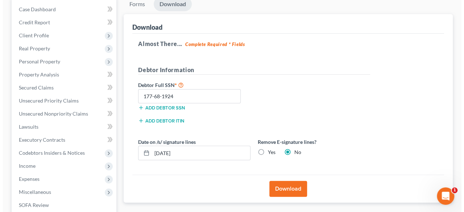
scroll to position [145, 0]
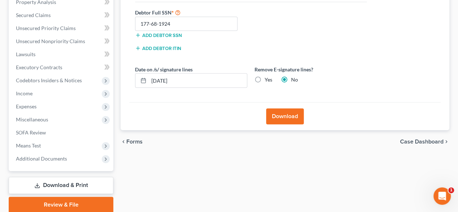
drag, startPoint x: 259, startPoint y: 78, endPoint x: 287, endPoint y: 95, distance: 32.8
click at [265, 78] on label "Yes" at bounding box center [269, 79] width 8 height 7
click at [268, 78] on input "Yes" at bounding box center [270, 78] width 5 height 5
radio input "true"
radio input "false"
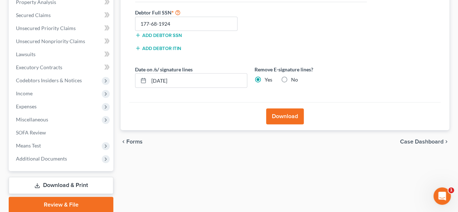
click at [286, 111] on button "Download" at bounding box center [285, 116] width 38 height 16
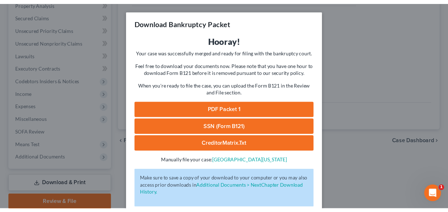
scroll to position [36, 0]
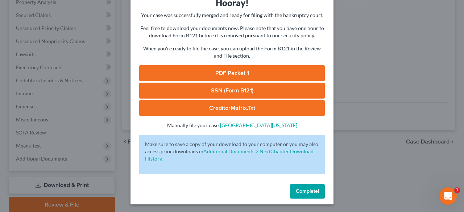
click at [221, 71] on link "PDF Packet 1" at bounding box center [232, 73] width 186 height 16
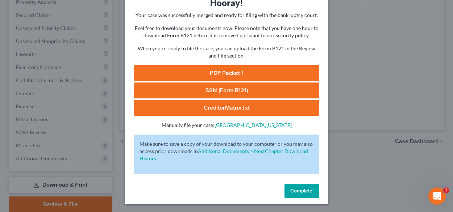
click at [301, 190] on span "Complete!" at bounding box center [301, 191] width 23 height 6
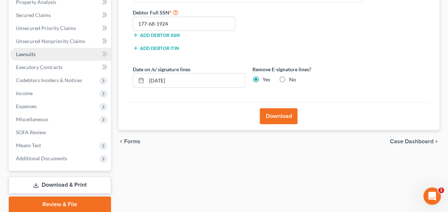
scroll to position [0, 0]
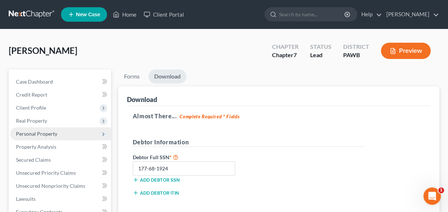
click at [43, 134] on span "Personal Property" at bounding box center [36, 134] width 41 height 6
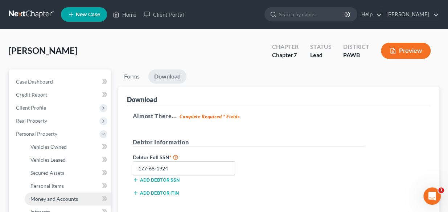
scroll to position [72, 0]
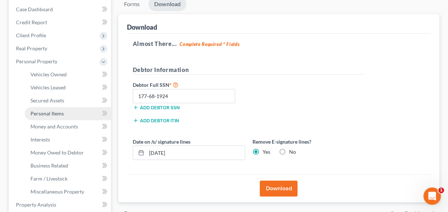
click at [59, 112] on span "Personal Items" at bounding box center [46, 114] width 33 height 6
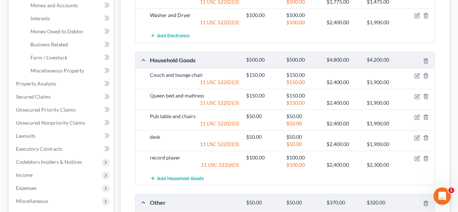
scroll to position [303, 0]
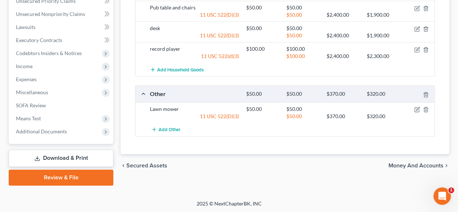
click at [412, 163] on span "Money and Accounts" at bounding box center [416, 166] width 55 height 6
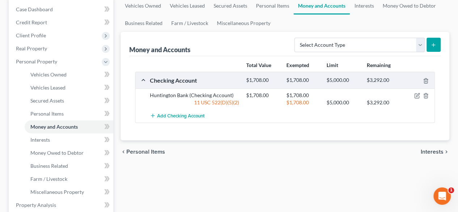
scroll to position [145, 0]
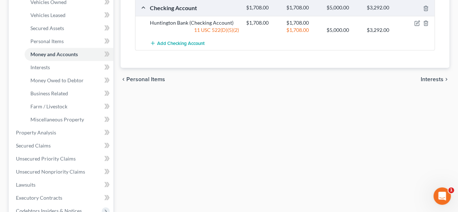
click at [427, 78] on span "Interests" at bounding box center [432, 79] width 23 height 6
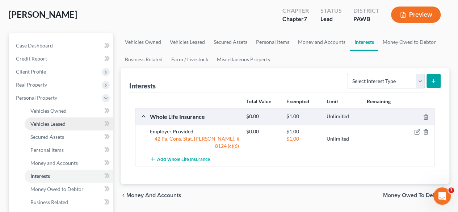
scroll to position [72, 0]
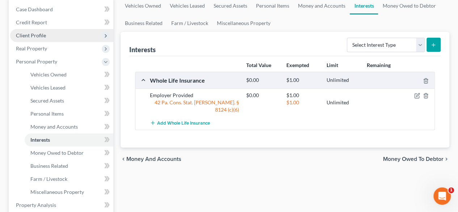
click at [31, 36] on span "Client Profile" at bounding box center [31, 35] width 30 height 6
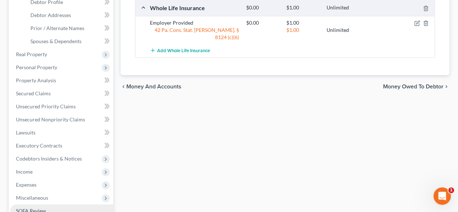
scroll to position [217, 0]
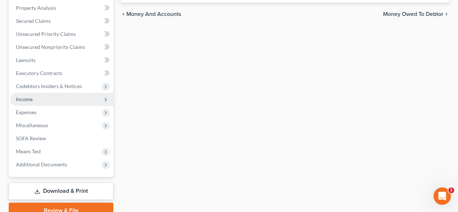
click at [29, 98] on span "Income" at bounding box center [24, 99] width 17 height 6
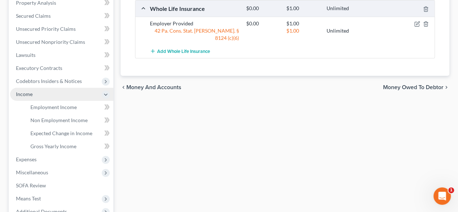
scroll to position [139, 0]
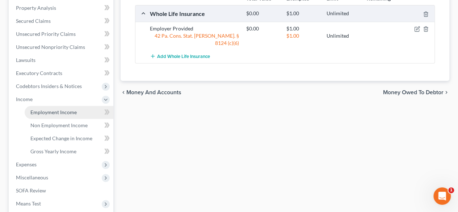
click at [52, 112] on span "Employment Income" at bounding box center [53, 112] width 46 height 6
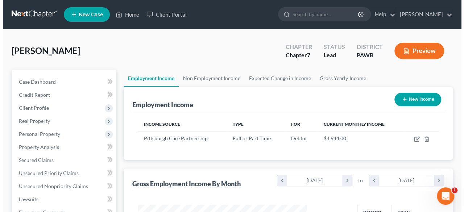
scroll to position [72, 0]
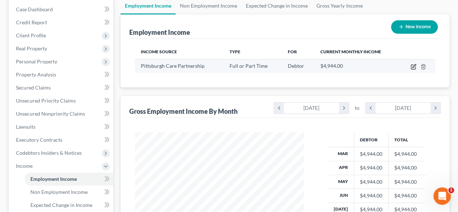
click at [414, 64] on icon "button" at bounding box center [414, 67] width 6 height 6
select select "0"
select select "39"
select select "1"
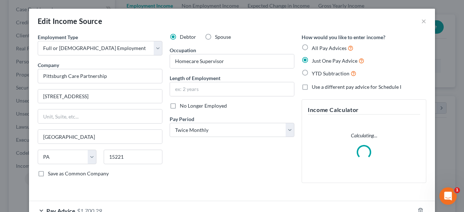
scroll to position [129, 186]
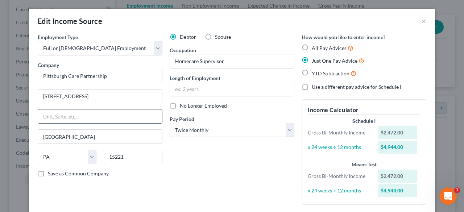
click at [85, 119] on input "text" at bounding box center [100, 116] width 124 height 14
click at [183, 165] on div "Debtor Spouse Occupation Homecare Supervisor Length of Employment No Longer Emp…" at bounding box center [232, 121] width 132 height 177
click at [192, 85] on input "text" at bounding box center [232, 89] width 124 height 14
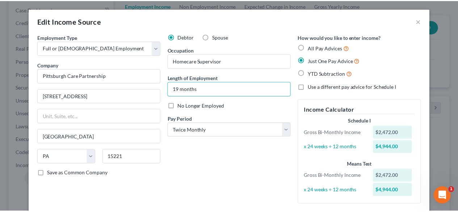
scroll to position [69, 0]
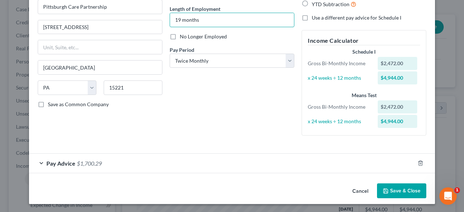
type input "19 months"
click at [398, 192] on button "Save & Close" at bounding box center [401, 190] width 49 height 15
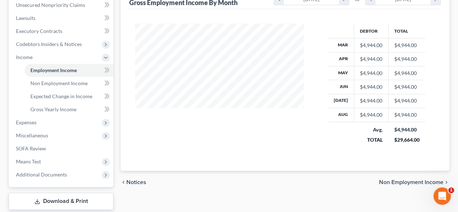
scroll to position [224, 0]
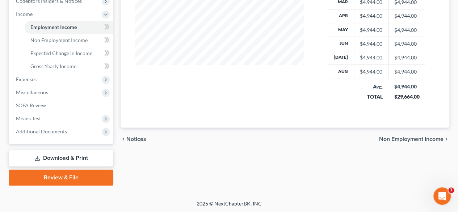
click at [62, 159] on link "Download & Print" at bounding box center [61, 158] width 105 height 17
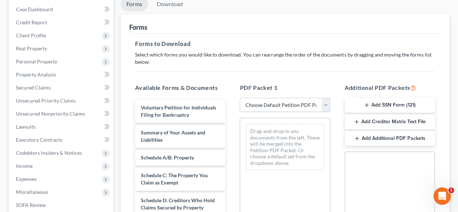
scroll to position [109, 0]
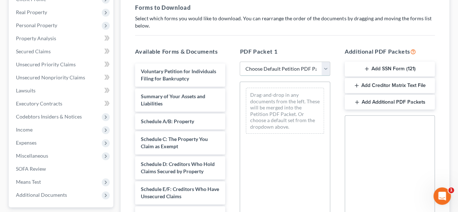
click at [325, 67] on select "Choose Default Petition PDF Packet Complete Bankruptcy Petition (all forms and …" at bounding box center [285, 69] width 90 height 14
select select "0"
click at [240, 62] on select "Choose Default Petition PDF Packet Complete Bankruptcy Petition (all forms and …" at bounding box center [285, 69] width 90 height 14
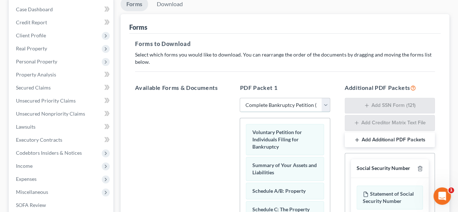
scroll to position [36, 0]
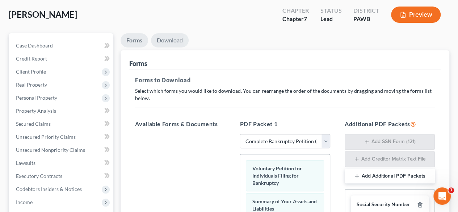
click at [170, 39] on link "Download" at bounding box center [170, 40] width 38 height 14
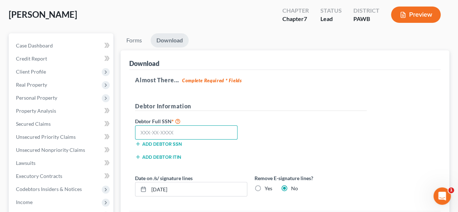
click at [141, 131] on input "text" at bounding box center [186, 132] width 103 height 14
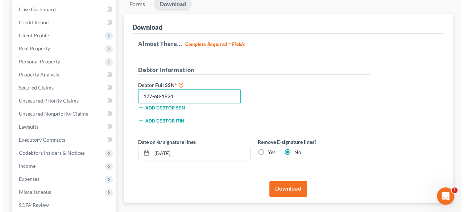
scroll to position [145, 0]
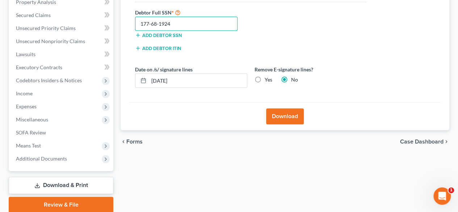
type input "177-68-1924"
drag, startPoint x: 258, startPoint y: 77, endPoint x: 261, endPoint y: 89, distance: 12.3
click at [265, 78] on label "Yes" at bounding box center [269, 79] width 8 height 7
click at [268, 78] on input "Yes" at bounding box center [270, 78] width 5 height 5
radio input "true"
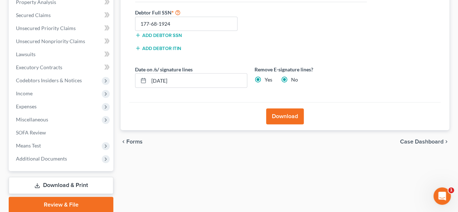
radio input "false"
click at [278, 113] on button "Download" at bounding box center [285, 116] width 38 height 16
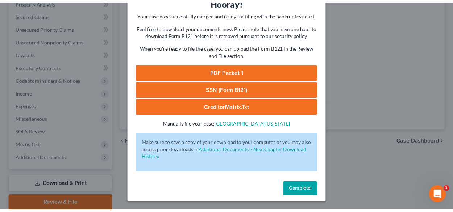
scroll to position [0, 0]
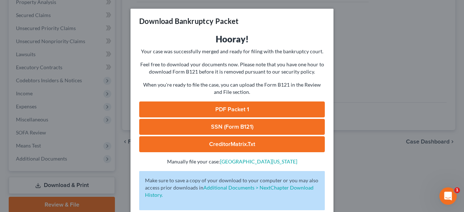
click at [195, 106] on link "PDF Packet 1" at bounding box center [232, 109] width 186 height 16
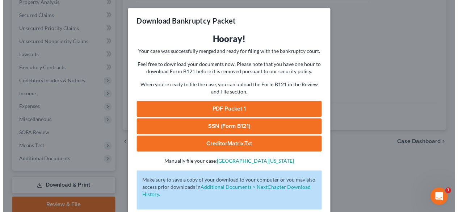
scroll to position [37, 0]
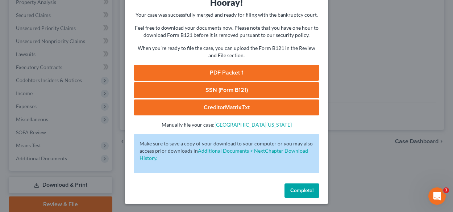
click at [300, 190] on span "Complete!" at bounding box center [301, 191] width 23 height 6
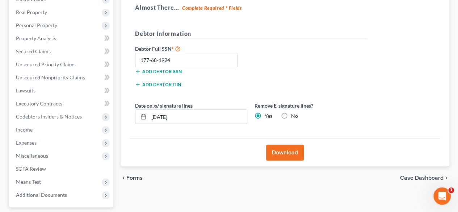
scroll to position [72, 0]
